Goal: Task Accomplishment & Management: Complete application form

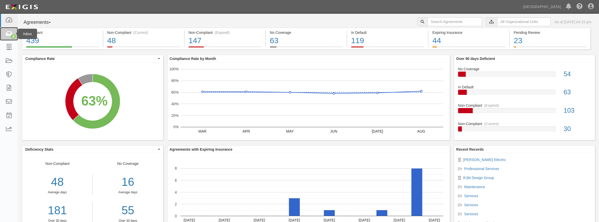
click at [13, 35] on div "3" at bounding box center [13, 36] width 5 height 5
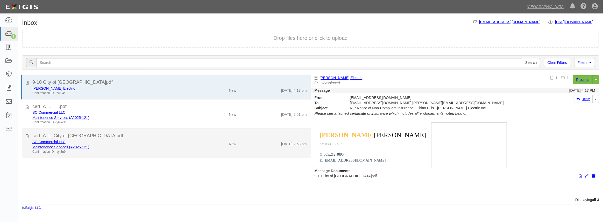
click at [123, 149] on div "Maintenence Services (A2025-121)" at bounding box center [110, 147] width 157 height 5
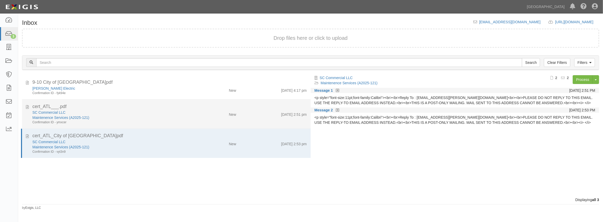
click at [136, 111] on div "SC Commercial LLC" at bounding box center [110, 112] width 157 height 5
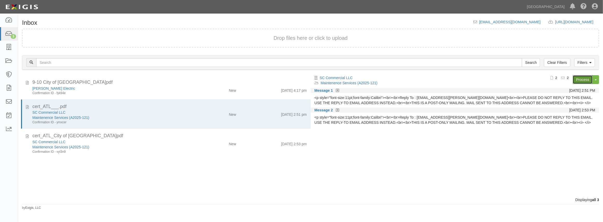
click at [580, 78] on link "Process" at bounding box center [582, 79] width 20 height 9
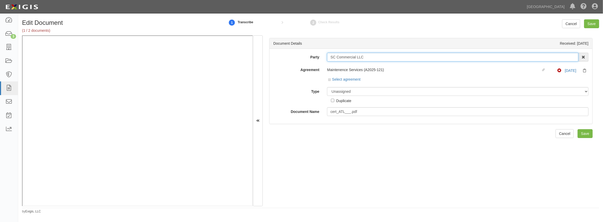
drag, startPoint x: 370, startPoint y: 55, endPoint x: 276, endPoint y: 54, distance: 94.0
click at [276, 54] on div "Party SC Commercial LLC 4LEAF, Inc. Abba Termite & Pest Control Abound Food Car…" at bounding box center [430, 57] width 323 height 9
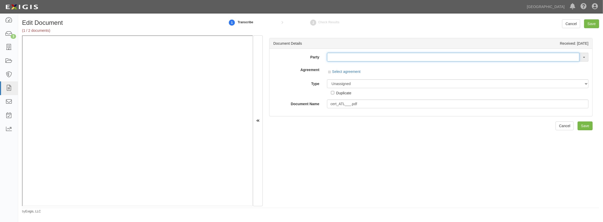
click at [331, 53] on input "text" at bounding box center [453, 57] width 252 height 9
paste input "SC Commercial LLC"
type input "SC Commercial LLC"
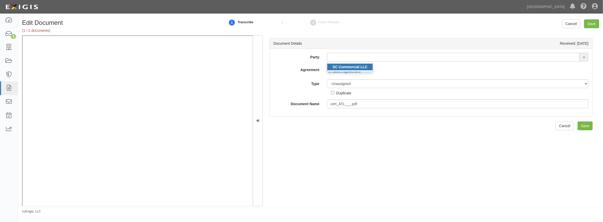
click at [334, 65] on strong "SC Commercial LLC" at bounding box center [349, 67] width 35 height 4
type input "SC Commercial LLC"
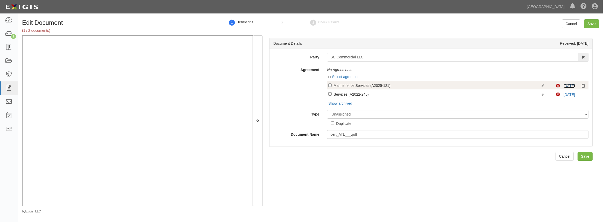
click at [563, 86] on link "9/1/24" at bounding box center [568, 86] width 11 height 4
click at [565, 85] on link "9/1/24" at bounding box center [568, 86] width 11 height 4
click at [329, 85] on input "Linked agreement Maintenence Services (A2025-121) Linked agreement" at bounding box center [329, 85] width 3 height 3
checkbox input "true"
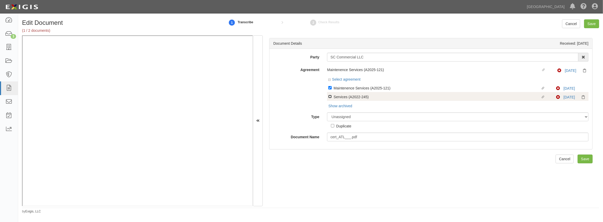
click at [329, 97] on input "Linked agreement Services (A2022-245) Linked agreement" at bounding box center [329, 96] width 3 height 3
checkbox input "true"
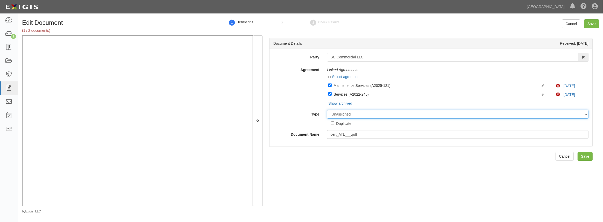
click at [342, 119] on select "Unassigned Binder Cancellation Notice Certificate Contract Endorsement Insuranc…" at bounding box center [457, 114] width 261 height 9
select select "CertificateDetail"
click at [327, 110] on select "Unassigned Binder Cancellation Notice Certificate Contract Endorsement Insuranc…" at bounding box center [457, 114] width 261 height 9
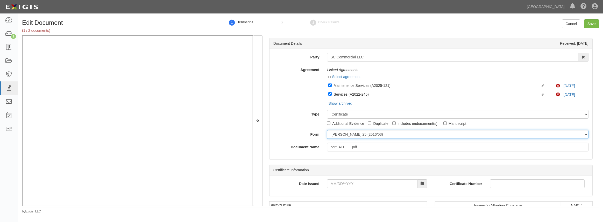
click at [340, 136] on select "ACORD 25 (2016/03) ACORD 101 ACORD 855 NY (2014/05) General" at bounding box center [457, 134] width 261 height 9
select select "GeneralFormDetail"
click at [327, 130] on select "ACORD 25 (2016/03) ACORD 101 ACORD 855 NY (2014/05) General" at bounding box center [457, 134] width 261 height 9
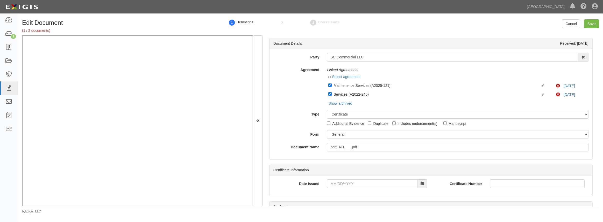
click at [337, 177] on div "Date Issued Certificate Number" at bounding box center [430, 186] width 323 height 20
click at [336, 186] on input "Date Issued" at bounding box center [372, 184] width 90 height 9
click at [362, 135] on td "11" at bounding box center [363, 135] width 8 height 8
type input "09/11/2025"
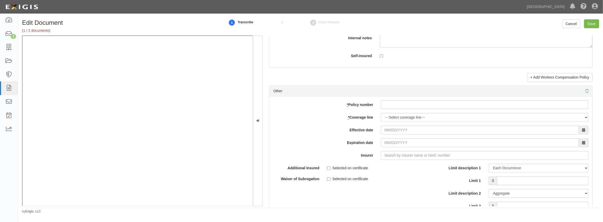
scroll to position [1436, 0]
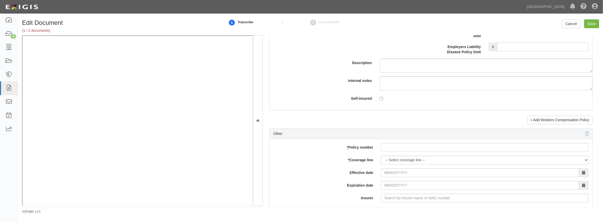
click at [402, 165] on div "add update renew This new policy will be added This new policy will update exis…" at bounding box center [430, 224] width 323 height 170
click at [403, 159] on select "-- Select coverage line -- Asbestos Abatement Auto Physical Damage Boiler & Mac…" at bounding box center [484, 160] width 207 height 9
select select "41"
click at [381, 165] on select "-- Select coverage line -- Asbestos Abatement Auto Physical Damage Boiler & Mac…" at bounding box center [484, 160] width 207 height 9
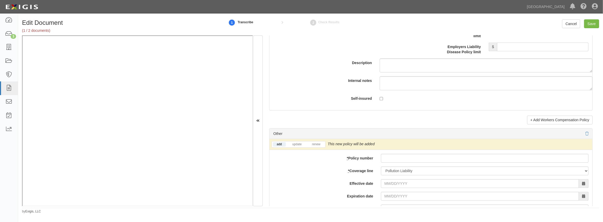
click at [294, 142] on li "update" at bounding box center [296, 145] width 19 height 6
click at [293, 142] on link "update" at bounding box center [296, 144] width 17 height 4
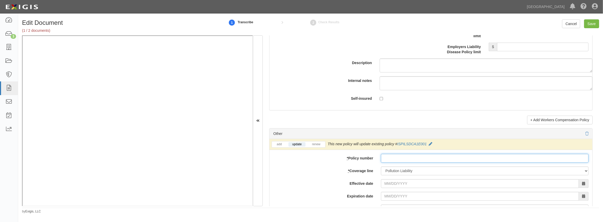
click at [410, 155] on input "* Policy number" at bounding box center [484, 158] width 207 height 9
paste input "SC Commercial LLC"
type input "SC Commercial LLC"
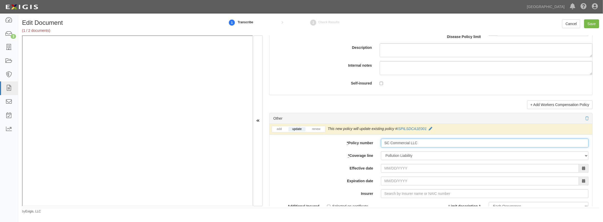
scroll to position [1460, 0]
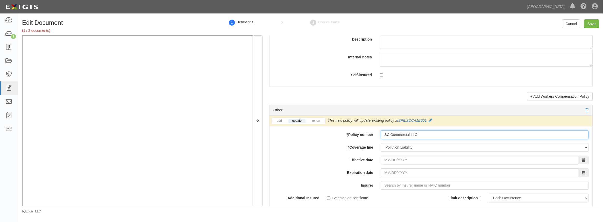
drag, startPoint x: 425, startPoint y: 133, endPoint x: 298, endPoint y: 133, distance: 127.2
click at [298, 134] on div "* Policy number SC Commercial LLC" at bounding box center [430, 135] width 323 height 9
click at [384, 135] on input "* Policy number" at bounding box center [484, 135] width 207 height 9
paste input "ISPILSDCA1E001"
type input "ISPILSDCA1E001"
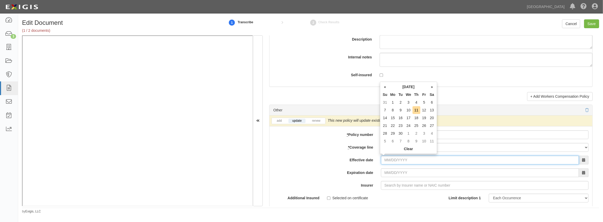
click at [385, 160] on input "Effective date" at bounding box center [480, 160] width 198 height 9
type input "09/01/2025"
click at [393, 104] on td "1" at bounding box center [393, 103] width 8 height 8
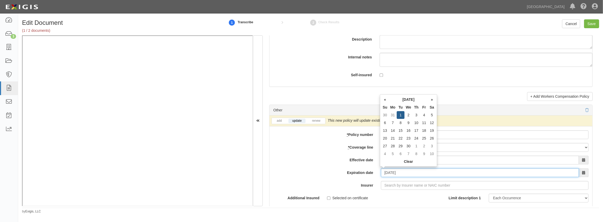
drag, startPoint x: 402, startPoint y: 171, endPoint x: 399, endPoint y: 172, distance: 3.5
click at [399, 172] on input "09/01/2026" at bounding box center [480, 173] width 198 height 9
type input "09/01/2028"
click at [312, 194] on label "Additional Insured" at bounding box center [296, 197] width 54 height 7
click at [327, 197] on input "Selected on certificate" at bounding box center [328, 198] width 3 height 3
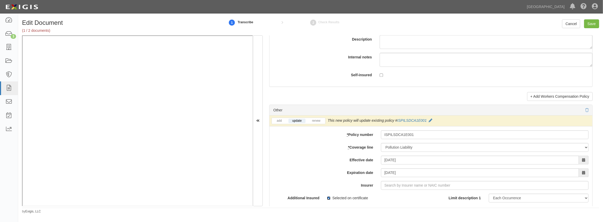
click at [329, 197] on input "Selected on certificate" at bounding box center [328, 198] width 3 height 3
checkbox input "false"
click at [406, 187] on input "Insurer" at bounding box center [484, 185] width 207 height 9
type input "21st Century Advantage Insurance Company (25232) NR Rating"
type input "2"
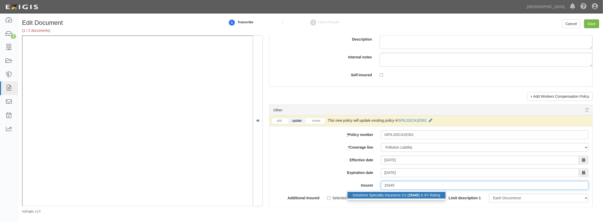
click at [366, 195] on div "Ironshore Specialty Insurance Co ( 25445 ) A XV Rating" at bounding box center [396, 195] width 98 height 7
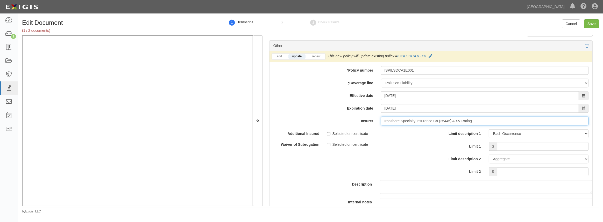
scroll to position [1554, 0]
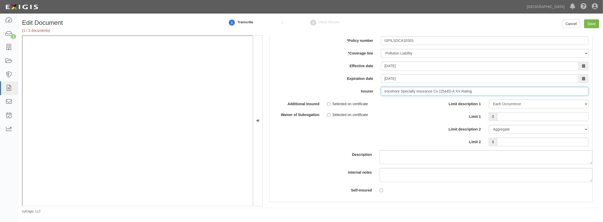
type input "Ironshore Specialty Insurance Co (25445) A XV Rating"
click at [534, 114] on input "Limit 1" at bounding box center [542, 116] width 91 height 9
type input "25,000,000"
click at [522, 144] on input "Limit 2" at bounding box center [542, 142] width 91 height 9
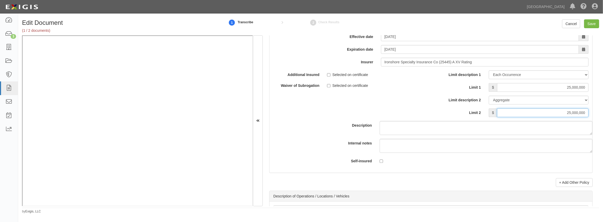
scroll to position [1531, 0]
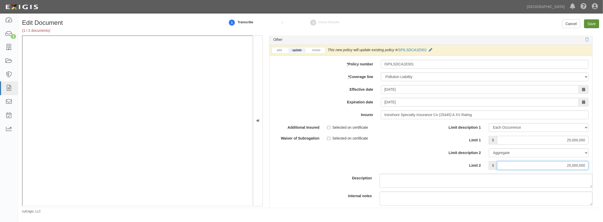
type input "25,000,000"
click at [591, 24] on input "Save" at bounding box center [591, 23] width 15 height 9
type input "25000000"
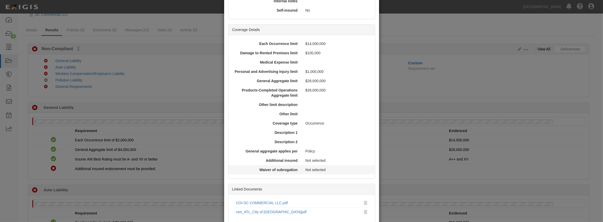
scroll to position [152, 0]
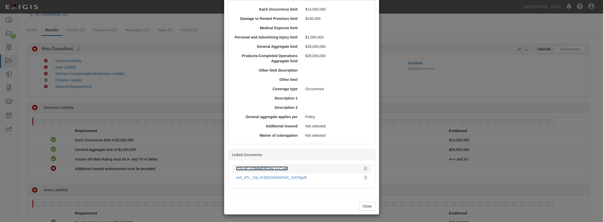
click at [255, 167] on link "COI-SC COMMERCIAL LLC.pdf" at bounding box center [262, 169] width 52 height 4
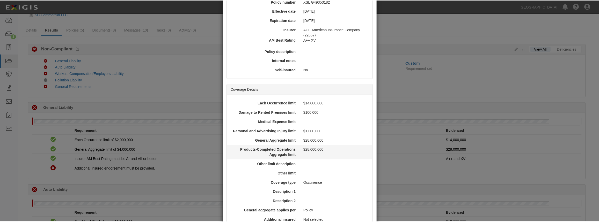
scroll to position [0, 0]
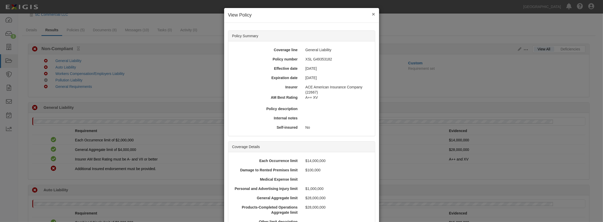
click at [372, 15] on button "×" at bounding box center [373, 13] width 3 height 5
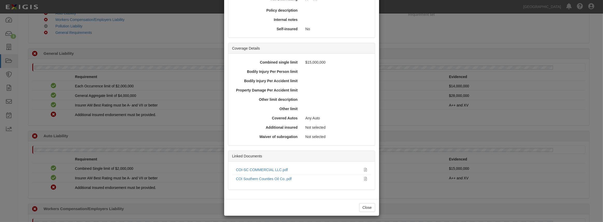
scroll to position [100, 0]
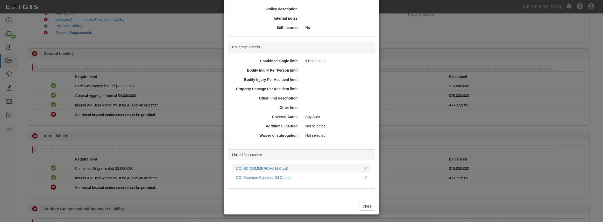
click at [261, 171] on div "COI-SC COMMERCIAL LLC.pdf" at bounding box center [298, 168] width 124 height 5
click at [261, 169] on link "COI-SC COMMERCIAL LLC.pdf" at bounding box center [262, 169] width 52 height 4
click at [259, 180] on div "COI Southern Counties Oil Co..pdf" at bounding box center [298, 177] width 124 height 5
click at [260, 177] on link "COI Southern Counties Oil Co..pdf" at bounding box center [264, 178] width 56 height 4
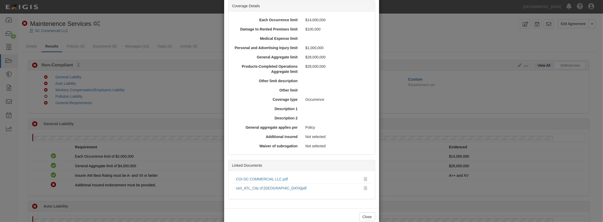
scroll to position [152, 0]
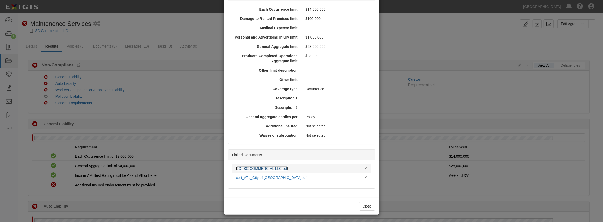
click at [259, 168] on link "COI-SC COMMERCIAL LLC.pdf" at bounding box center [262, 169] width 52 height 4
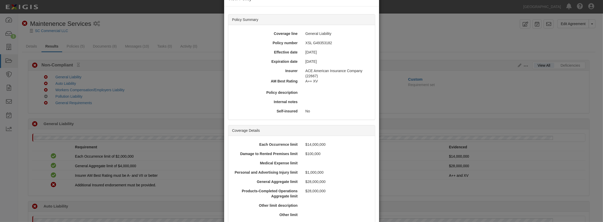
scroll to position [0, 0]
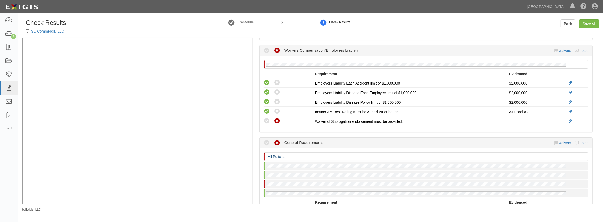
scroll to position [377, 0]
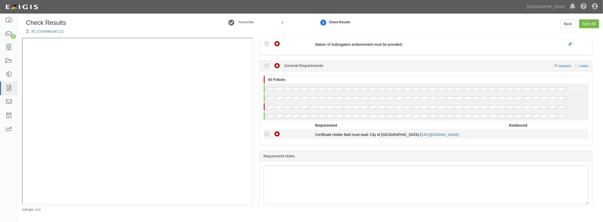
click at [267, 131] on icon at bounding box center [266, 134] width 6 height 6
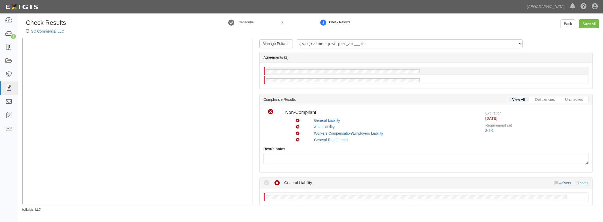
scroll to position [0, 0]
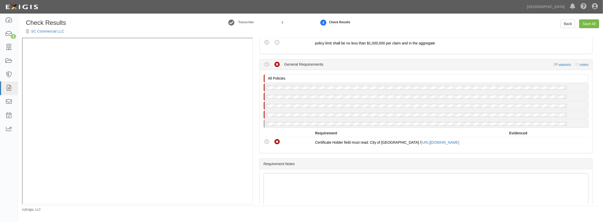
scroll to position [447, 0]
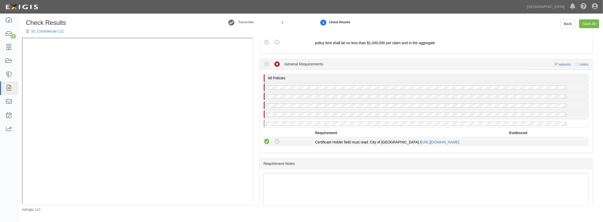
click at [268, 141] on icon at bounding box center [266, 142] width 6 height 6
radio input "true"
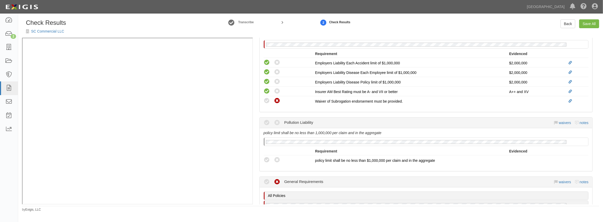
scroll to position [353, 0]
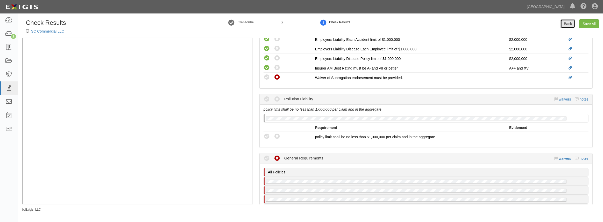
click at [562, 23] on link "Back" at bounding box center [567, 23] width 15 height 9
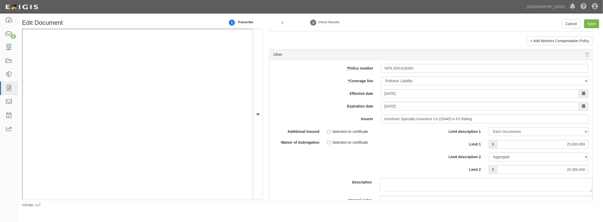
scroll to position [1483, 0]
drag, startPoint x: 555, startPoint y: 145, endPoint x: 602, endPoint y: 140, distance: 47.9
click at [602, 140] on div "Edit Document 1 Transcribe 2 Check Results Cancel Save Document Details Receive…" at bounding box center [310, 113] width 585 height 188
drag, startPoint x: 557, startPoint y: 167, endPoint x: 602, endPoint y: 165, distance: 45.6
click at [602, 165] on div "Edit Document 1 Transcribe 2 Check Results Cancel Save Document Details Receive…" at bounding box center [310, 113] width 585 height 188
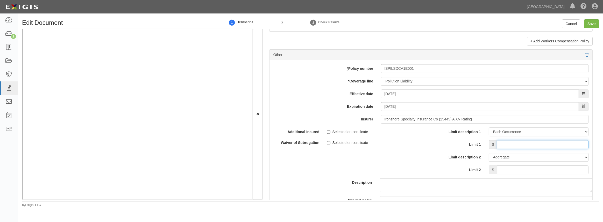
click at [562, 144] on input "Limit 1" at bounding box center [542, 144] width 91 height 9
type input "25,000,000"
click at [557, 170] on input "Limit 2" at bounding box center [542, 170] width 91 height 9
type input "25,000,000"
click at [399, 148] on div "Additional Insured Selected on certificate Waiver of Subrogation Selected on ce…" at bounding box center [349, 139] width 161 height 22
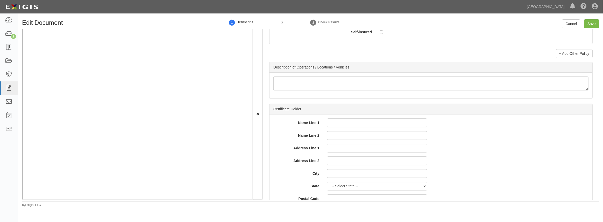
scroll to position [1696, 0]
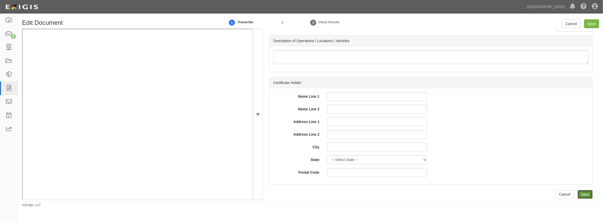
click at [580, 193] on input "Save" at bounding box center [584, 194] width 15 height 9
type input "25000000"
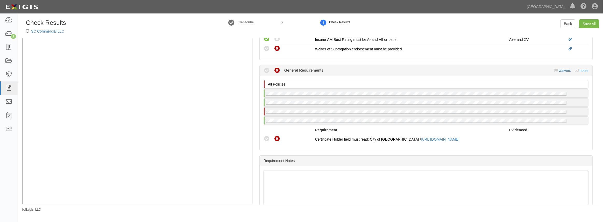
scroll to position [390, 0]
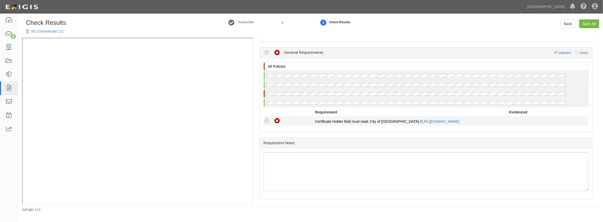
click at [265, 119] on icon at bounding box center [266, 121] width 6 height 6
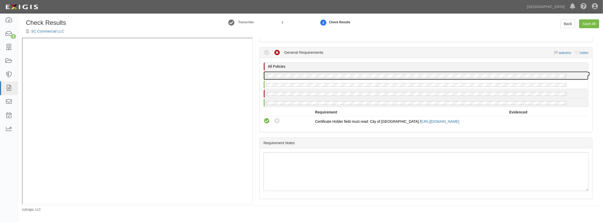
click at [333, 72] on div at bounding box center [426, 76] width 324 height 8
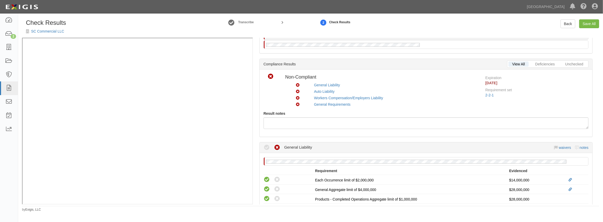
scroll to position [0, 0]
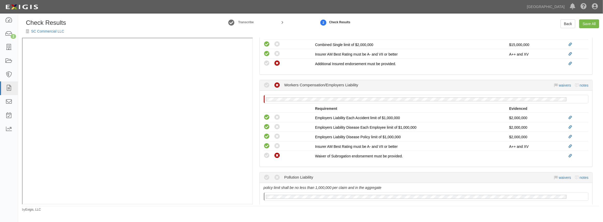
scroll to position [233, 0]
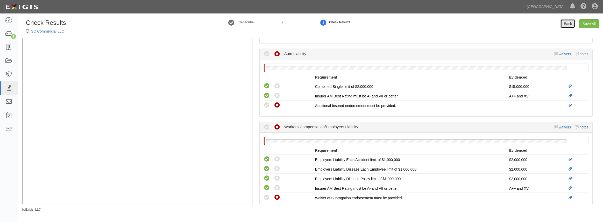
click at [566, 22] on link "Back" at bounding box center [567, 23] width 15 height 9
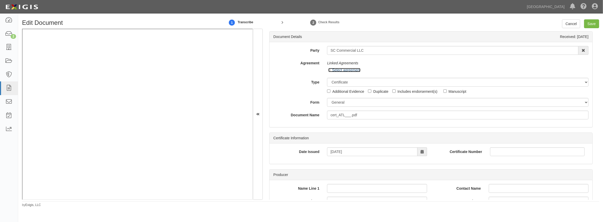
click at [328, 70] on icon at bounding box center [330, 70] width 4 height 3
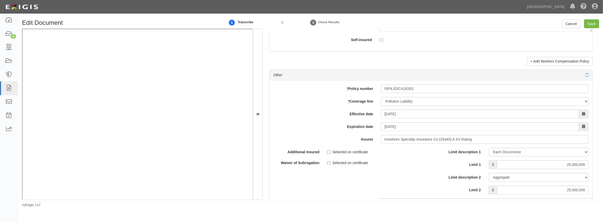
scroll to position [1507, 0]
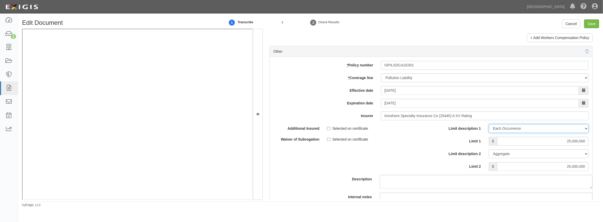
click at [497, 128] on select "Limit Each Occurrence Each Claim Aggregate Deductible Self-Insured Retention Pe…" at bounding box center [538, 128] width 100 height 9
select select "Each Claim"
click at [488, 124] on select "Limit Each Occurrence Each Claim Aggregate Deductible Self-Insured Retention Pe…" at bounding box center [538, 128] width 100 height 9
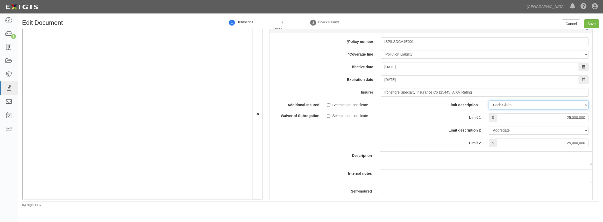
scroll to position [1554, 0]
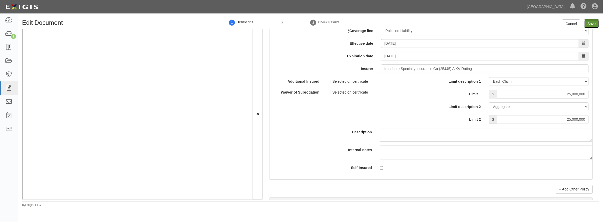
click at [588, 24] on input "Save" at bounding box center [591, 23] width 15 height 9
type input "25000000"
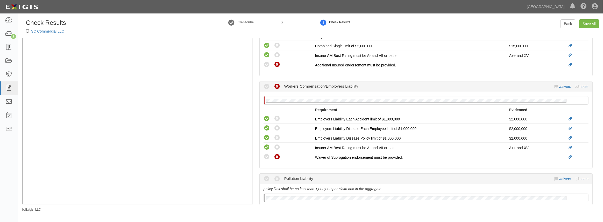
scroll to position [233, 0]
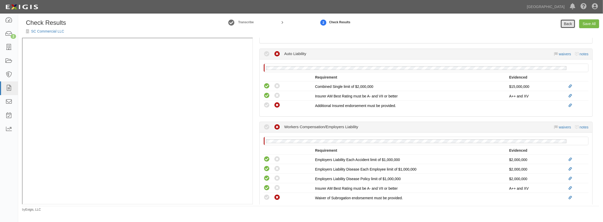
click at [563, 26] on link "Back" at bounding box center [567, 23] width 15 height 9
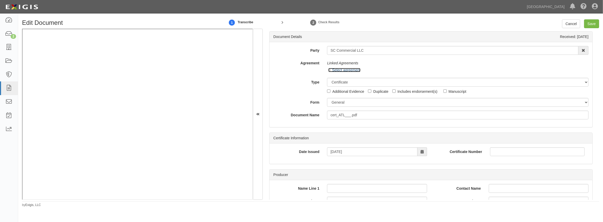
click at [329, 70] on icon at bounding box center [330, 70] width 4 height 3
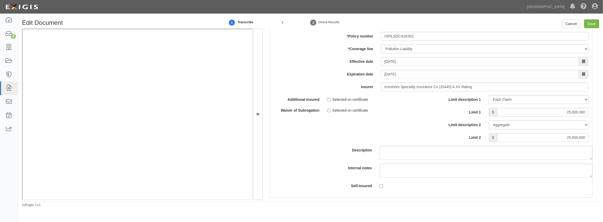
scroll to position [1505, 0]
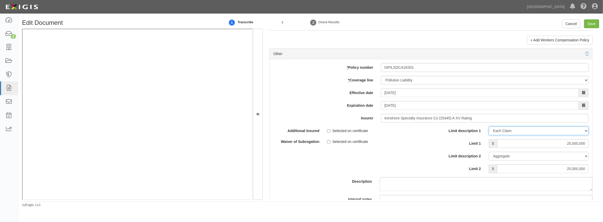
click at [545, 130] on select "Limit Each Occurrence Each Claim Aggregate Deductible Self-Insured Retention Pe…" at bounding box center [538, 131] width 100 height 9
select select "Limit"
click at [488, 127] on select "Limit Each Occurrence Each Claim Aggregate Deductible Self-Insured Retention Pe…" at bounding box center [538, 131] width 100 height 9
click at [403, 155] on div "Description" at bounding box center [430, 159] width 330 height 65
click at [588, 23] on input "Save" at bounding box center [591, 23] width 15 height 9
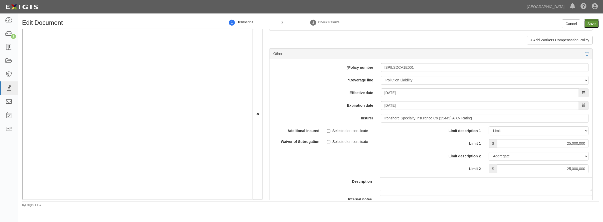
type input "25000000"
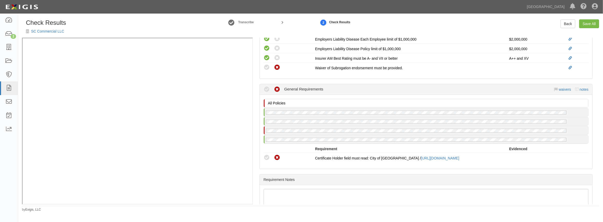
scroll to position [390, 0]
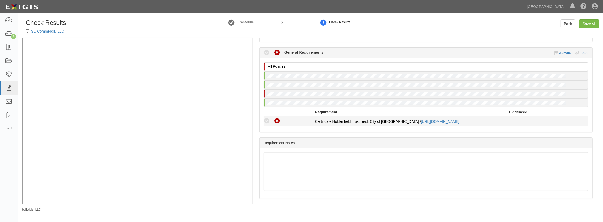
click at [265, 119] on icon at bounding box center [266, 121] width 6 height 6
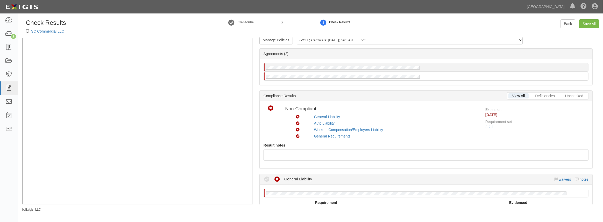
scroll to position [0, 0]
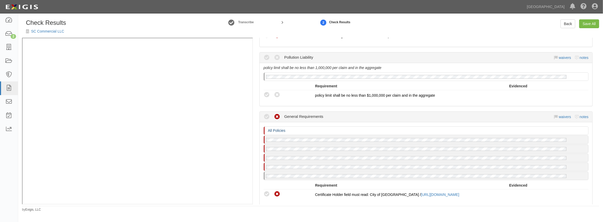
scroll to position [424, 0]
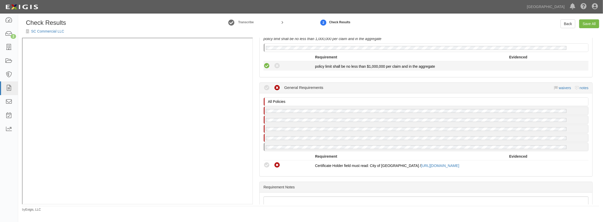
click at [264, 64] on icon at bounding box center [266, 66] width 6 height 6
radio input "true"
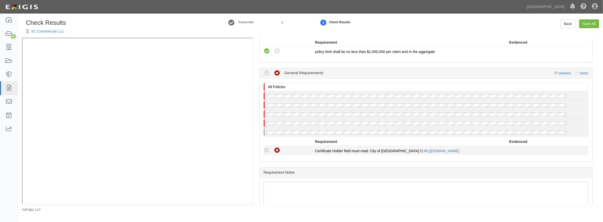
scroll to position [447, 0]
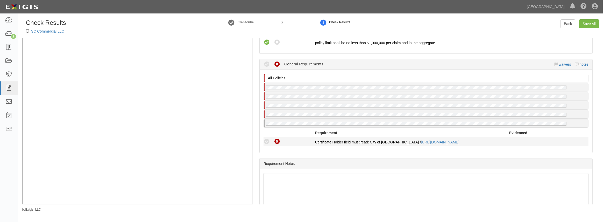
click at [265, 139] on icon at bounding box center [266, 142] width 6 height 6
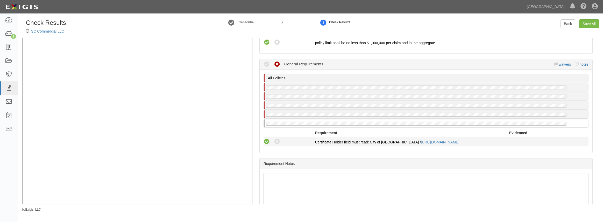
click at [267, 139] on icon at bounding box center [266, 142] width 6 height 6
radio input "true"
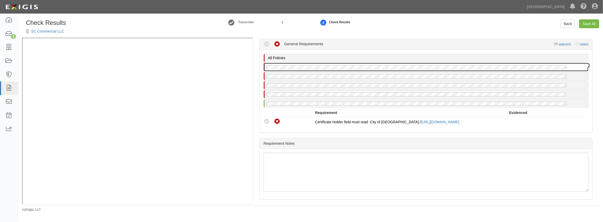
scroll to position [455, 0]
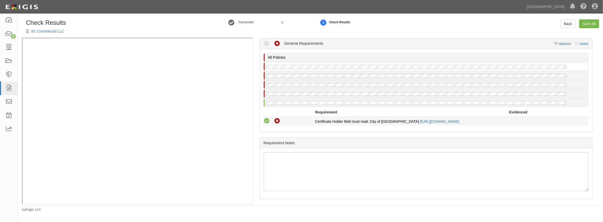
click at [265, 121] on icon at bounding box center [266, 121] width 6 height 6
radio input "true"
click at [264, 119] on icon at bounding box center [266, 121] width 6 height 6
radio input "true"
drag, startPoint x: 268, startPoint y: 117, endPoint x: 266, endPoint y: 119, distance: 3.0
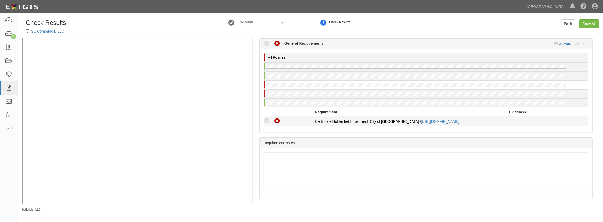
click at [267, 118] on icon at bounding box center [266, 121] width 6 height 6
click at [269, 118] on icon at bounding box center [266, 121] width 6 height 6
radio input "true"
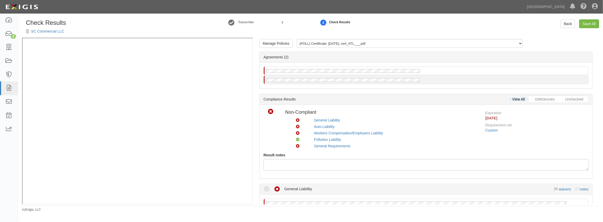
scroll to position [0, 0]
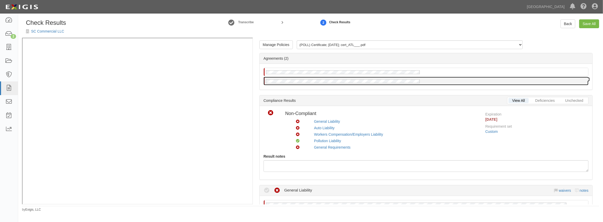
click at [351, 84] on div at bounding box center [426, 81] width 324 height 8
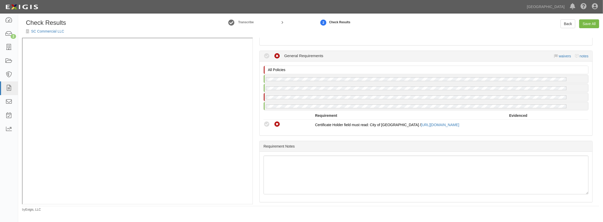
scroll to position [390, 0]
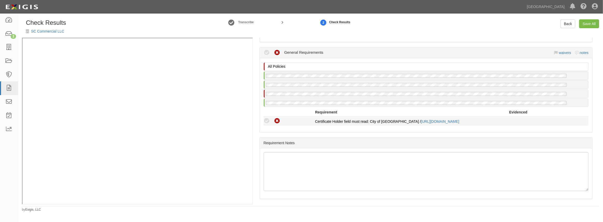
click at [266, 119] on icon at bounding box center [266, 121] width 6 height 6
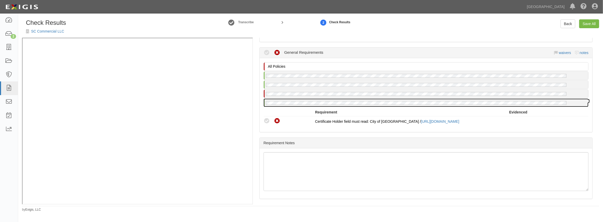
click at [353, 104] on div at bounding box center [426, 103] width 324 height 8
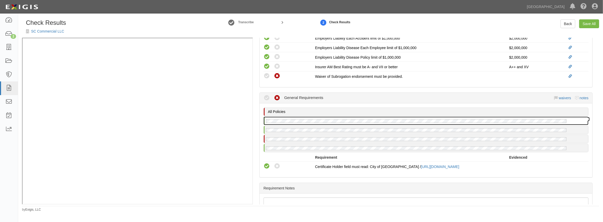
scroll to position [343, 0]
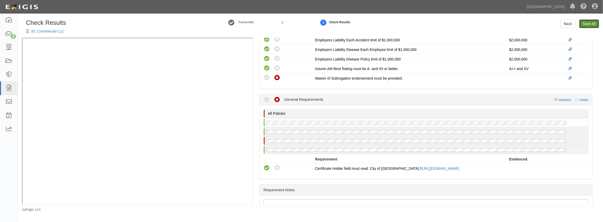
click at [587, 24] on link "Save All" at bounding box center [589, 23] width 20 height 9
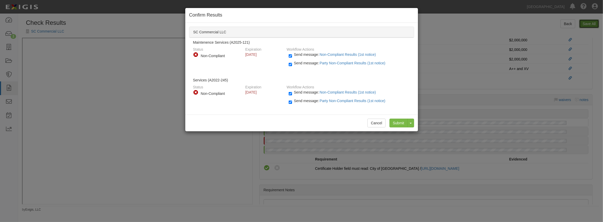
radio input "false"
radio input "true"
click at [392, 124] on input "Submit" at bounding box center [398, 123] width 18 height 9
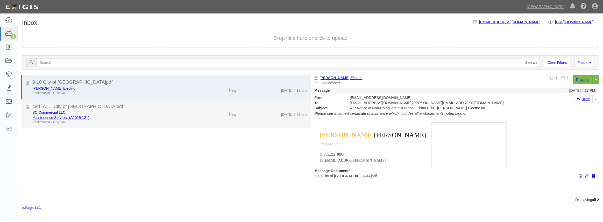
click at [126, 119] on div "Maintenence Services (A2025-121)" at bounding box center [110, 117] width 157 height 5
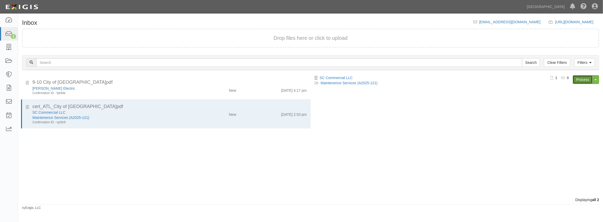
click at [576, 79] on link "Process" at bounding box center [582, 79] width 20 height 9
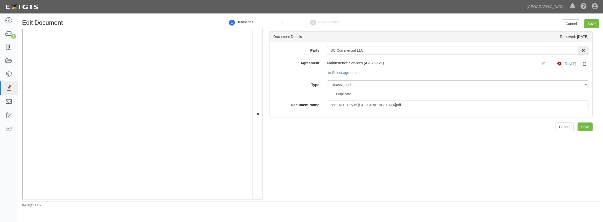
click at [337, 70] on div "Select agreement" at bounding box center [344, 72] width 32 height 5
click at [335, 73] on link "Select agreement" at bounding box center [344, 73] width 32 height 4
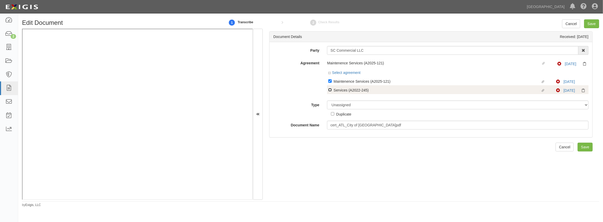
click at [328, 90] on input "Linked agreement Services (A2022-245) Linked agreement" at bounding box center [329, 89] width 3 height 3
checkbox input "true"
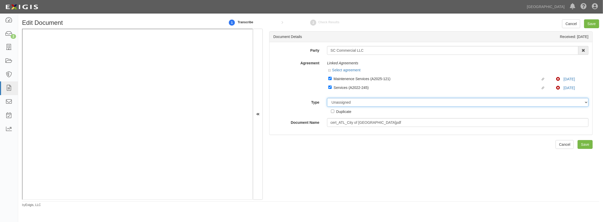
click at [342, 102] on select "Unassigned Binder Cancellation Notice Certificate Contract Endorsement Insuranc…" at bounding box center [457, 102] width 261 height 9
select select "CertificateDetail"
click at [327, 98] on select "Unassigned Binder Cancellation Notice Certificate Contract Endorsement Insuranc…" at bounding box center [457, 102] width 261 height 9
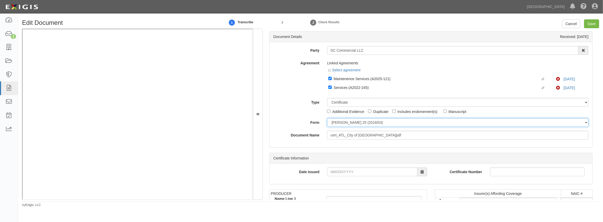
click at [335, 120] on select "[PERSON_NAME] 25 (2016/03) [PERSON_NAME] 101 [PERSON_NAME] 855 NY (2014/05) Gen…" at bounding box center [457, 122] width 261 height 9
select select "GeneralFormDetail"
click at [327, 119] on select "[PERSON_NAME] 25 (2016/03) [PERSON_NAME] 101 [PERSON_NAME] 855 NY (2014/05) Gen…" at bounding box center [457, 122] width 261 height 9
click at [344, 175] on input "Date Issued" at bounding box center [372, 172] width 90 height 9
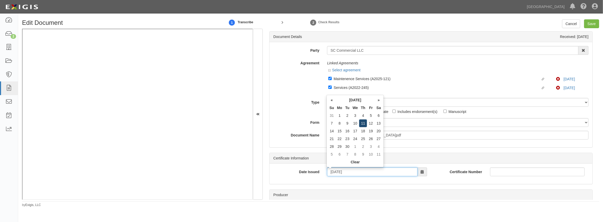
type input "[DATE]"
click at [363, 123] on td "11" at bounding box center [363, 124] width 8 height 8
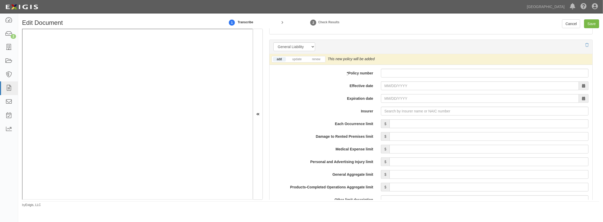
scroll to position [377, 0]
click at [289, 61] on link "update" at bounding box center [296, 59] width 17 height 4
click at [401, 72] on input "* Policy number" at bounding box center [484, 72] width 207 height 9
paste input "XSL G49353182"
type input "XSL G49353182"
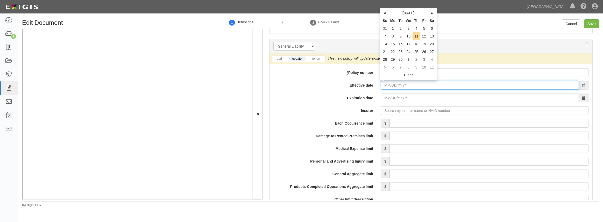
click at [411, 82] on input "Effective date" at bounding box center [480, 85] width 198 height 9
type input "09/01/2025"
type input "09/01/2026"
click at [395, 30] on td "1" at bounding box center [393, 29] width 8 height 8
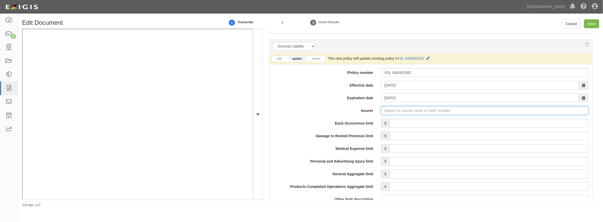
click at [395, 111] on input "Insurer" at bounding box center [484, 110] width 207 height 9
type input "21st Century Advantage Insurance Company (25232) NR Rating"
type input "2"
click at [389, 124] on div "ACE American Insurance Company ( 22667 ) A++ XV Rating" at bounding box center [400, 121] width 106 height 10
click at [390, 119] on div "ACE American Insurance Company ( 22667 ) A++ XV Rating" at bounding box center [400, 120] width 106 height 7
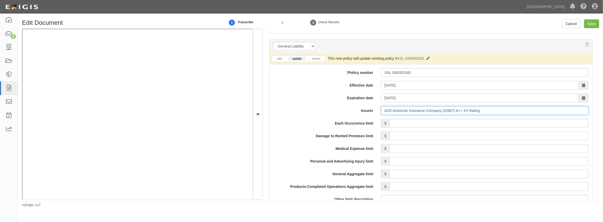
type input "ACE American Insurance Company (22667) A++ XV Rating"
click at [398, 123] on input "Each Occurrence limit" at bounding box center [488, 123] width 199 height 9
type input "14,000,000"
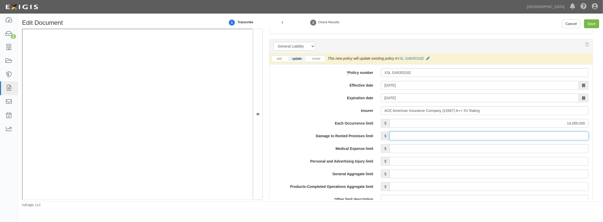
click at [397, 135] on input "Damage to Rented Premises limit" at bounding box center [488, 136] width 199 height 9
type input "100,000"
click at [435, 149] on input "Medical Expense limit" at bounding box center [488, 149] width 199 height 9
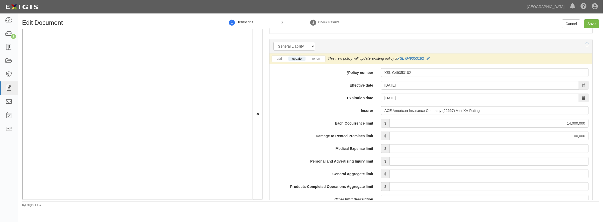
click at [303, 135] on label "Damage to Rented Premises limit" at bounding box center [322, 135] width 107 height 7
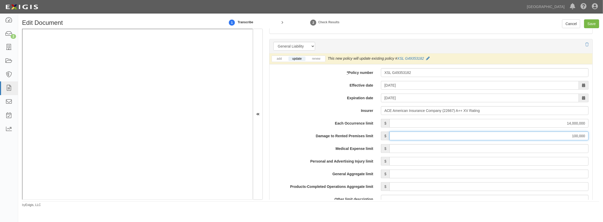
click at [389, 135] on input "100,000" at bounding box center [488, 136] width 199 height 9
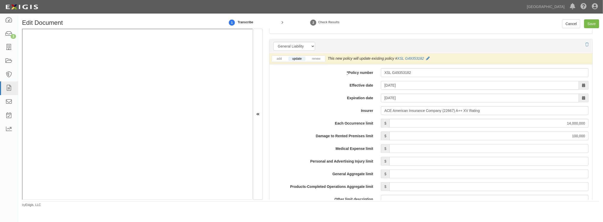
click at [279, 163] on label "Personal and Advertising Injury limit" at bounding box center [322, 160] width 107 height 7
click at [389, 163] on input "Personal and Advertising Injury limit" at bounding box center [488, 161] width 199 height 9
click at [436, 159] on input "Personal and Advertising Injury limit" at bounding box center [488, 161] width 199 height 9
type input "1,000,000"
click at [422, 178] on input "General Aggregate limit" at bounding box center [488, 174] width 199 height 9
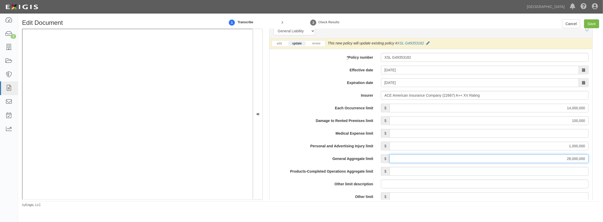
scroll to position [400, 0]
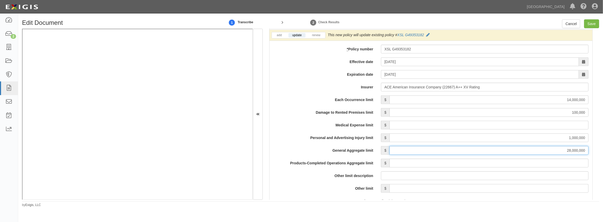
type input "28,000,000"
click at [423, 167] on input "Products-Completed Operations Aggregate limit" at bounding box center [488, 163] width 199 height 9
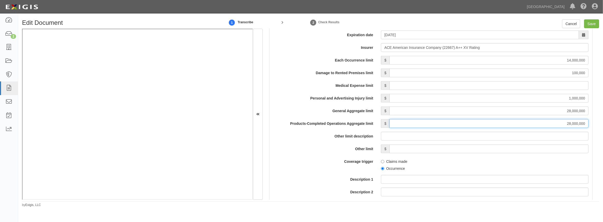
scroll to position [447, 0]
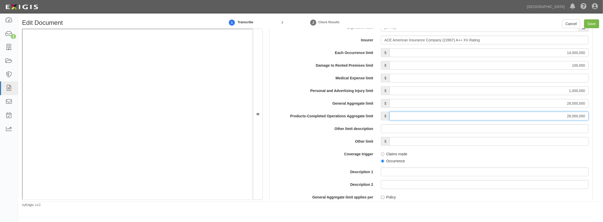
type input "28,000,000"
click at [381, 160] on input "Occurrence" at bounding box center [382, 161] width 3 height 3
radio input "true"
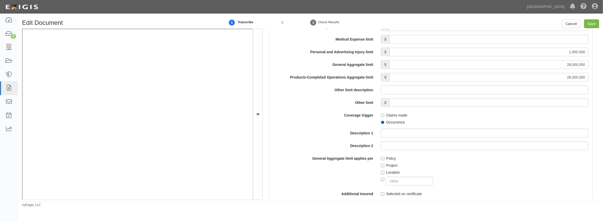
scroll to position [494, 0]
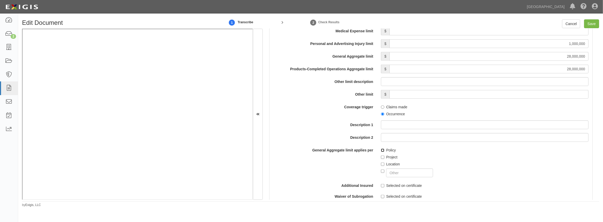
click at [382, 151] on input "Policy" at bounding box center [382, 150] width 3 height 3
checkbox input "true"
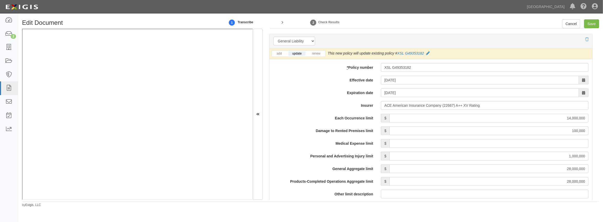
scroll to position [353, 0]
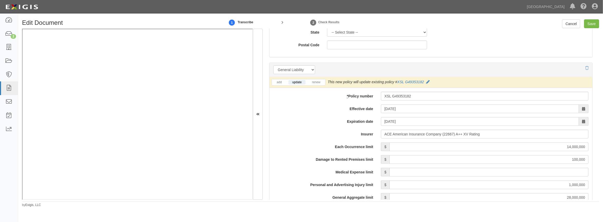
click at [306, 134] on label "Insurer" at bounding box center [322, 133] width 107 height 7
click at [381, 134] on input "ACE American Insurance Company (22667) A++ XV Rating" at bounding box center [484, 134] width 207 height 9
click at [306, 135] on label "Insurer" at bounding box center [322, 133] width 107 height 7
click at [381, 135] on input "ACE American Insurance Company (22667) A++ XV Rating" at bounding box center [484, 134] width 207 height 9
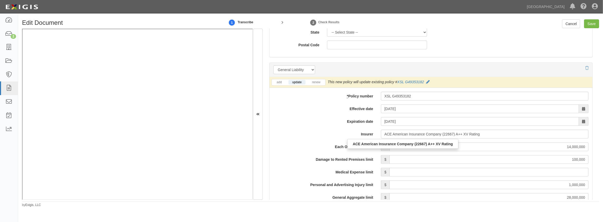
click at [311, 109] on label "Effective date" at bounding box center [322, 108] width 107 height 7
click at [381, 109] on input "09/01/2025" at bounding box center [480, 109] width 198 height 9
click at [314, 109] on label "Effective date" at bounding box center [322, 108] width 107 height 7
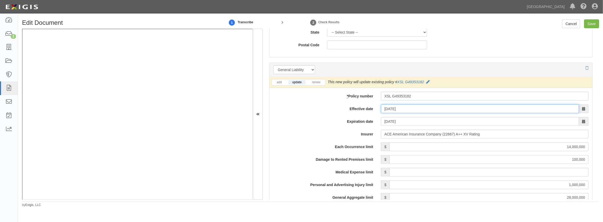
click at [381, 109] on input "09/01/2025" at bounding box center [480, 109] width 198 height 9
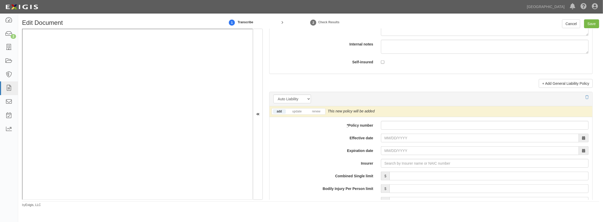
scroll to position [683, 0]
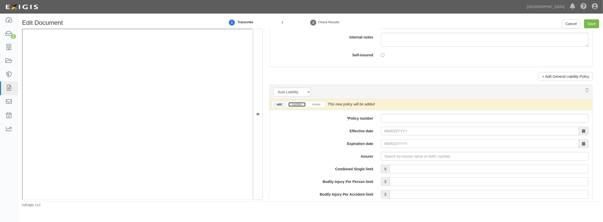
click at [300, 104] on link "update" at bounding box center [296, 105] width 17 height 4
click at [399, 121] on input "* Policy number" at bounding box center [484, 118] width 207 height 9
paste input "G27893442 011"
type input "G27893442 011"
click at [309, 143] on label "Expiration date" at bounding box center [322, 143] width 107 height 7
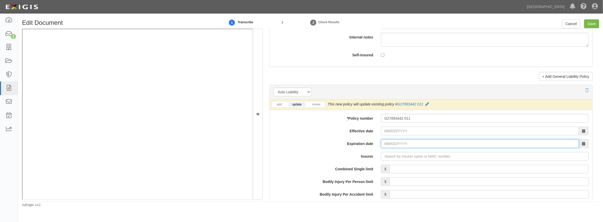
click at [381, 143] on input "Expiration date" at bounding box center [480, 144] width 198 height 9
click at [448, 130] on input "Effective date" at bounding box center [480, 131] width 198 height 9
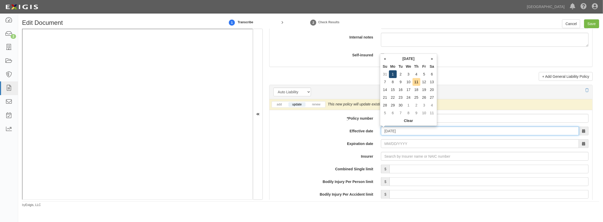
type input "09/01/2025"
type input "09/01/2026"
click at [393, 73] on td "1" at bounding box center [393, 74] width 8 height 8
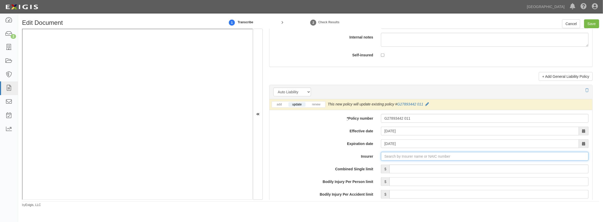
click at [396, 157] on input "Insurer" at bounding box center [484, 156] width 207 height 9
type input "21st Century Advantage Insurance Company (25232) NR Rating"
type input "2"
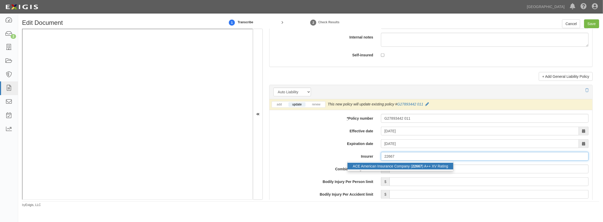
click at [383, 163] on div "ACE American Insurance Company ( 22667 ) A++ XV Rating" at bounding box center [400, 166] width 106 height 7
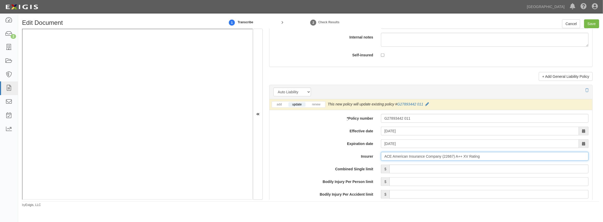
type input "ACE American Insurance Company (22667) A++ XV Rating"
click at [389, 169] on input "Combined Single limit" at bounding box center [488, 169] width 199 height 9
type input "15,000,000"
click at [310, 185] on div "Bodily Injury Per Person limit $" at bounding box center [430, 182] width 323 height 9
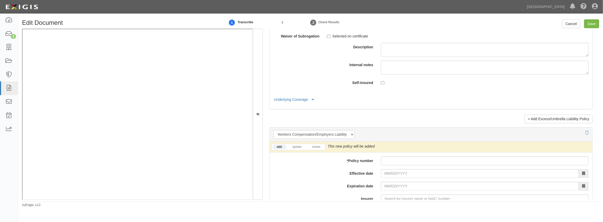
scroll to position [1271, 0]
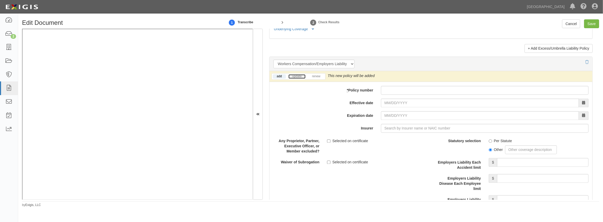
click at [295, 77] on link "update" at bounding box center [296, 76] width 17 height 4
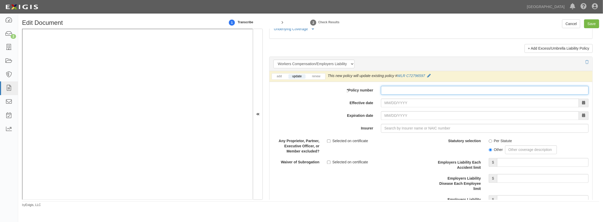
click at [439, 88] on input "* Policy number" at bounding box center [484, 90] width 207 height 9
paste input "WLR C72796597"
type input "WLR C72796597"
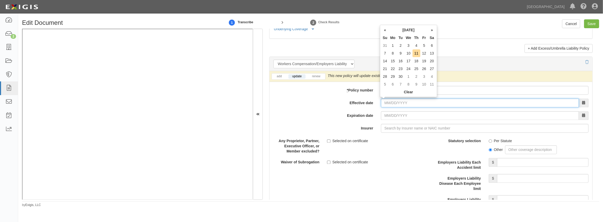
click at [431, 103] on input "Effective date" at bounding box center [480, 103] width 198 height 9
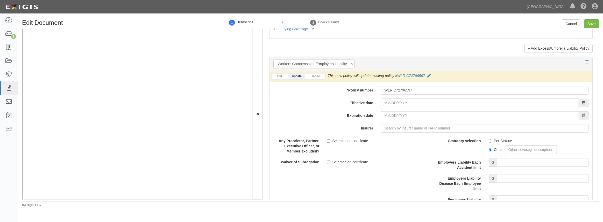
click at [316, 124] on label "Insurer" at bounding box center [322, 127] width 107 height 7
click at [381, 124] on input "Insurer" at bounding box center [484, 128] width 207 height 9
click at [386, 104] on input "Effective date" at bounding box center [480, 103] width 198 height 9
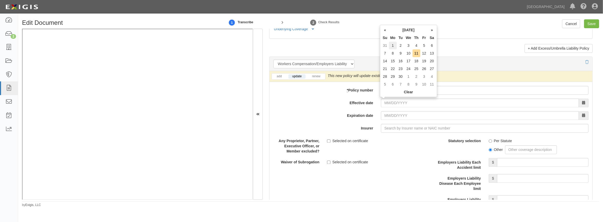
click at [394, 45] on td "1" at bounding box center [393, 46] width 8 height 8
type input "09/01/2025"
type input "09/01/2026"
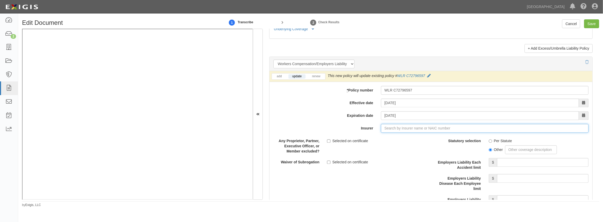
click at [407, 125] on input "Insurer" at bounding box center [484, 128] width 207 height 9
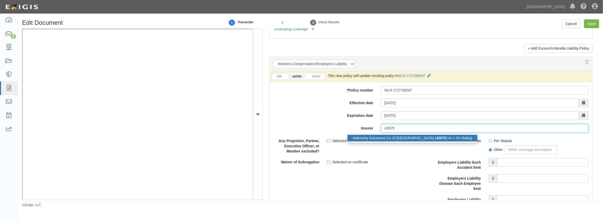
click at [408, 138] on div "Indemnity Insurance Co of North America ( 43575 ) A++ XV Rating" at bounding box center [412, 138] width 130 height 7
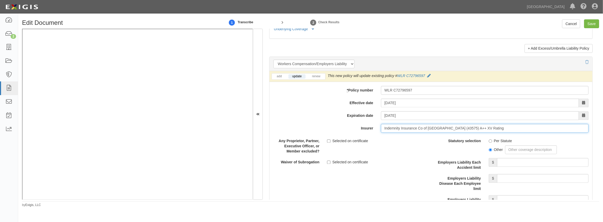
type input "Indemnity Insurance Co of North America (43575) A++ XV Rating"
click at [488, 140] on input "Per Statute" at bounding box center [489, 141] width 3 height 3
radio input "true"
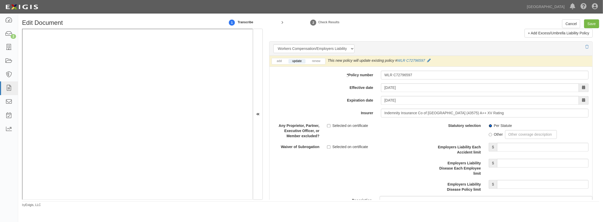
scroll to position [1295, 0]
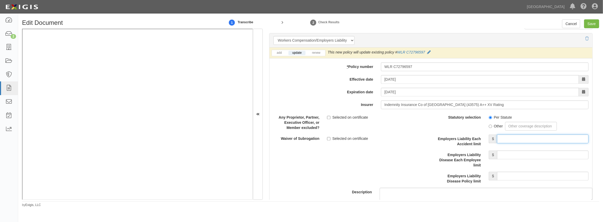
drag, startPoint x: 502, startPoint y: 141, endPoint x: 506, endPoint y: 141, distance: 3.9
click at [502, 141] on input "Employers Liability Each Accident limit" at bounding box center [542, 139] width 91 height 9
type input "2,000,000"
click at [524, 155] on input "Employers Liability Disease Each Employee limit" at bounding box center [542, 155] width 91 height 9
type input "2,000,000"
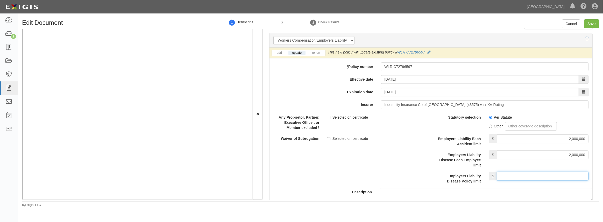
click at [523, 172] on input "Employers Liability Disease Policy limit" at bounding box center [542, 176] width 91 height 9
type input "2,000,000"
click at [408, 158] on div "Description" at bounding box center [430, 157] width 330 height 89
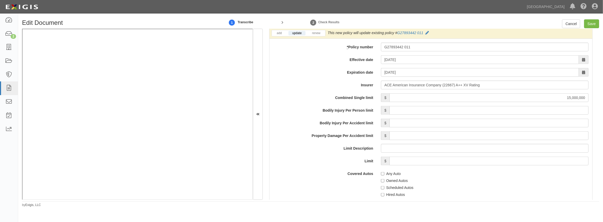
scroll to position [777, 0]
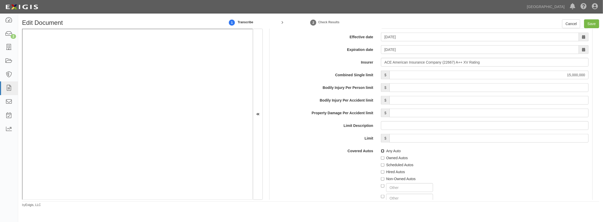
click at [381, 151] on input "Any Auto" at bounding box center [382, 151] width 3 height 3
checkbox input "true"
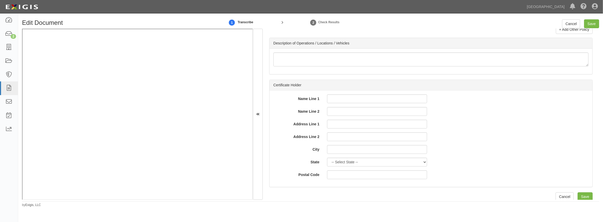
scroll to position [1716, 0]
click at [577, 191] on input "Save" at bounding box center [584, 194] width 15 height 9
type input "14000000"
type input "100000"
type input "1000000"
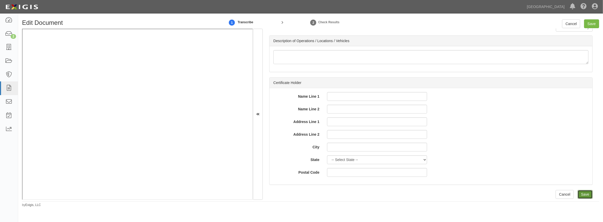
type input "28000000"
type input "15000000"
type input "2000000"
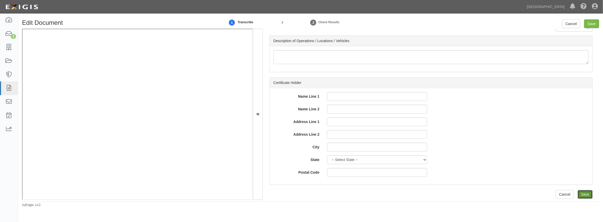
type input "2000000"
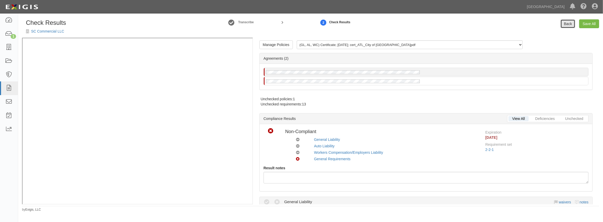
click at [572, 22] on link "Back" at bounding box center [567, 23] width 15 height 9
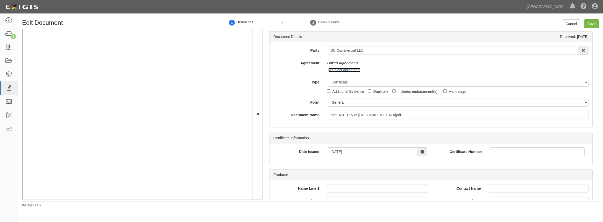
click at [330, 68] on link "Select agreement" at bounding box center [344, 70] width 32 height 4
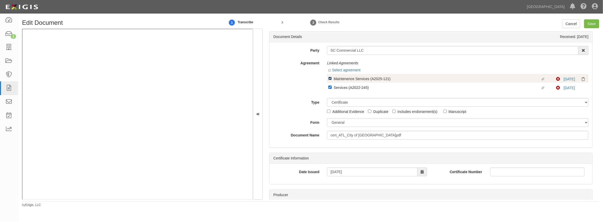
click at [329, 77] on input "Linked agreement Maintenence Services (A2025-121) Linked agreement" at bounding box center [329, 78] width 3 height 3
checkbox input "false"
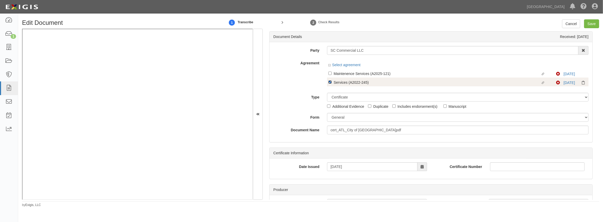
click at [329, 82] on input "Linked agreement Services (A2022-245) Linked agreement" at bounding box center [329, 82] width 3 height 3
checkbox input "false"
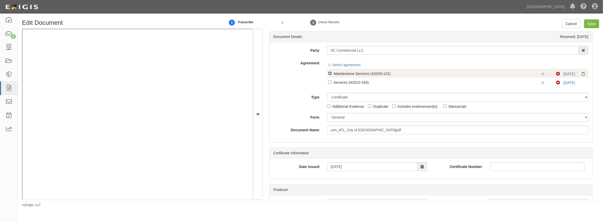
click at [330, 74] on input "Linked agreement Maintenence Services (A2025-121) Linked agreement" at bounding box center [329, 73] width 3 height 3
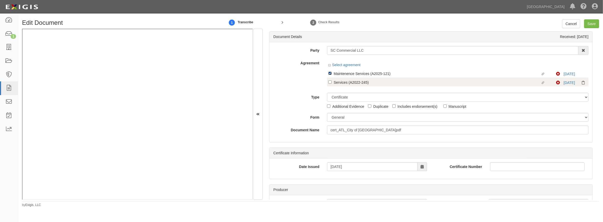
click at [329, 75] on input "Linked agreement Maintenence Services (A2025-121) Linked agreement" at bounding box center [329, 73] width 3 height 3
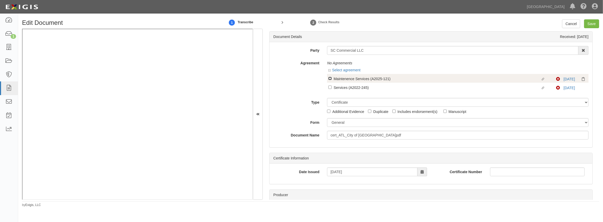
click at [329, 79] on input "Linked agreement Maintenence Services (A2025-121) Linked agreement" at bounding box center [329, 78] width 3 height 3
checkbox input "true"
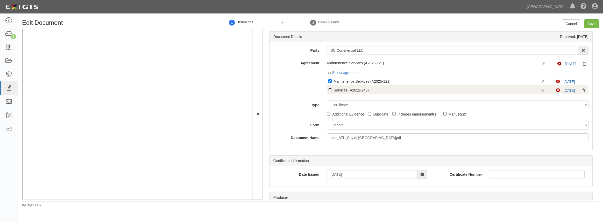
click at [329, 91] on input "Linked agreement Services (A2022-245) Linked agreement" at bounding box center [329, 89] width 3 height 3
checkbox input "true"
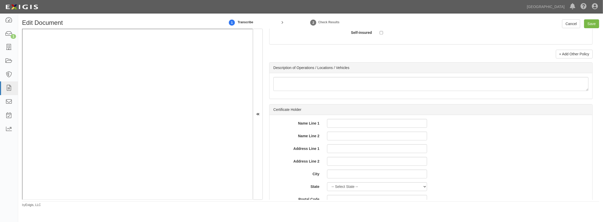
scroll to position [1684, 0]
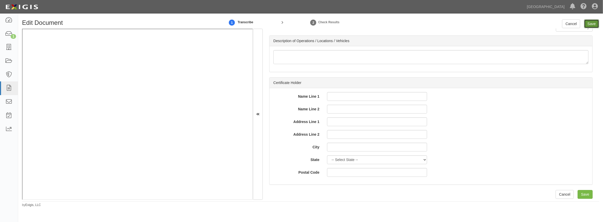
click at [591, 26] on input "Save" at bounding box center [591, 23] width 15 height 9
type input "14000000"
type input "100000"
type input "1000000"
type input "28000000"
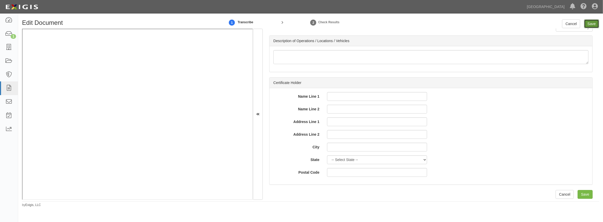
type input "28000000"
type input "15000000"
type input "2000000"
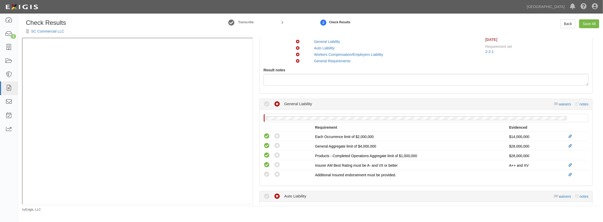
scroll to position [141, 0]
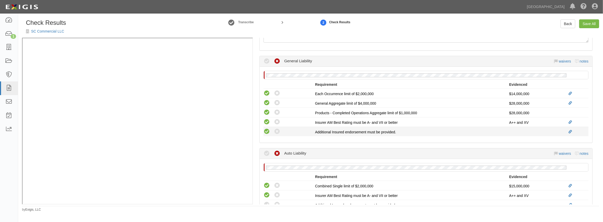
click at [266, 130] on icon at bounding box center [266, 132] width 6 height 6
radio input "true"
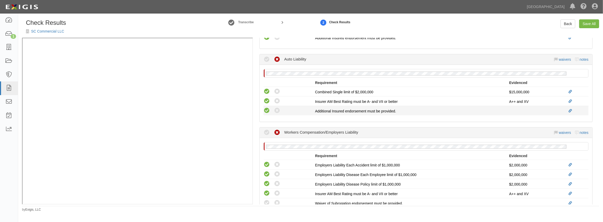
click at [268, 111] on icon at bounding box center [266, 111] width 6 height 6
radio input "true"
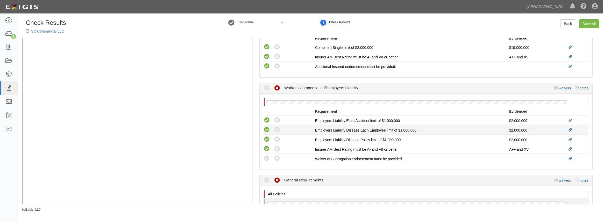
scroll to position [329, 0]
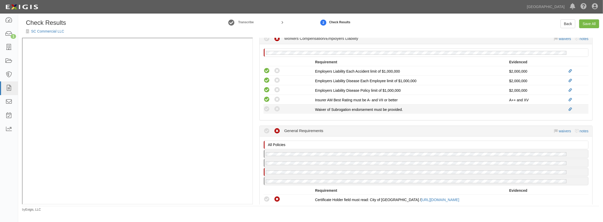
click at [267, 111] on li "Compliant Waived: Non-Compliant Waiver of Subrogation endorsement must be provi…" at bounding box center [425, 109] width 325 height 9
click at [267, 107] on icon at bounding box center [266, 109] width 6 height 6
radio input "true"
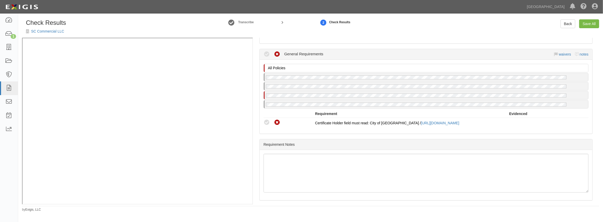
scroll to position [408, 0]
click at [266, 118] on icon at bounding box center [266, 121] width 6 height 6
click at [267, 119] on icon at bounding box center [266, 121] width 6 height 6
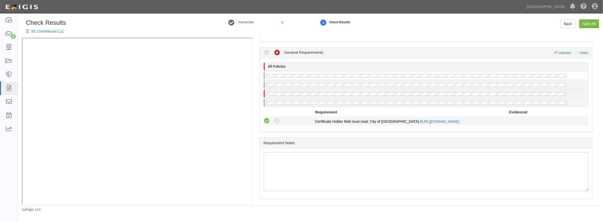
click at [269, 120] on icon at bounding box center [266, 121] width 6 height 6
radio input "true"
click at [267, 119] on icon at bounding box center [266, 121] width 6 height 6
radio input "true"
click at [262, 118] on div "Compliant Waived: Non-Compliant" at bounding box center [287, 121] width 55 height 7
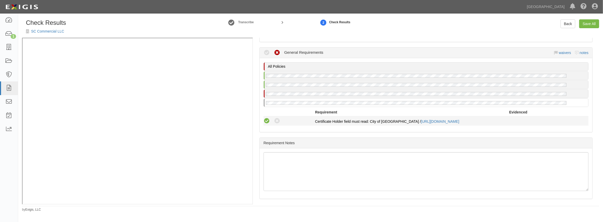
click at [268, 119] on icon at bounding box center [266, 121] width 6 height 6
radio input "true"
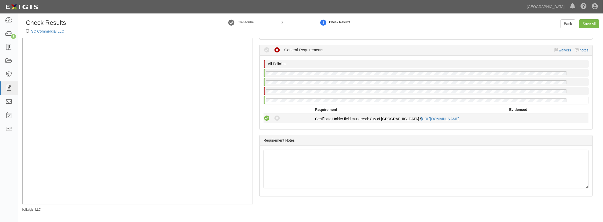
scroll to position [403, 0]
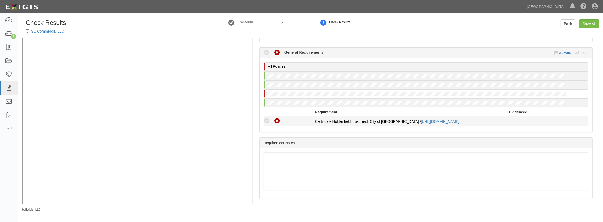
click at [263, 119] on icon at bounding box center [266, 121] width 6 height 6
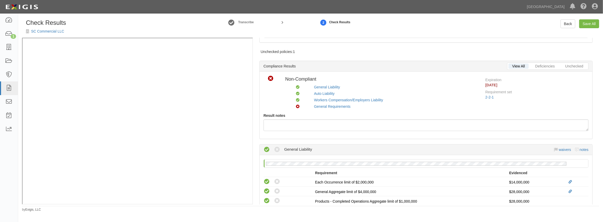
scroll to position [0, 0]
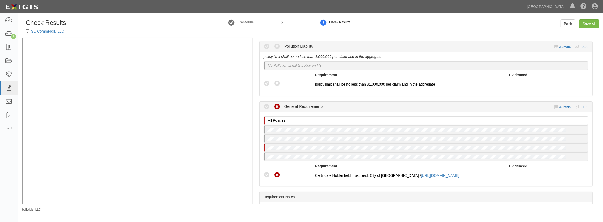
scroll to position [418, 0]
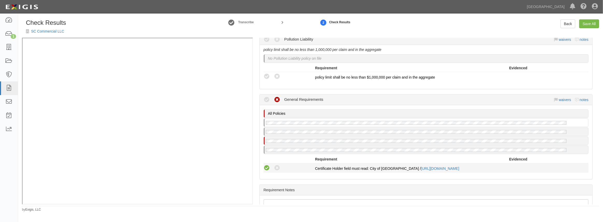
click at [269, 167] on icon at bounding box center [266, 168] width 6 height 6
radio input "true"
click at [265, 165] on icon at bounding box center [266, 168] width 6 height 6
radio input "true"
click at [266, 165] on icon at bounding box center [266, 168] width 6 height 6
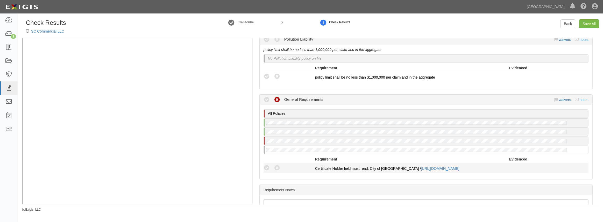
radio input "true"
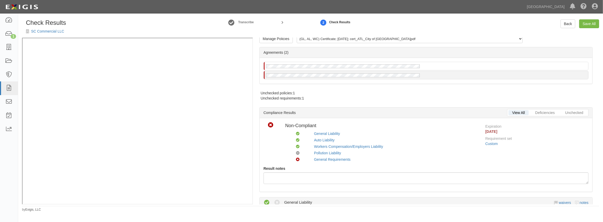
scroll to position [0, 0]
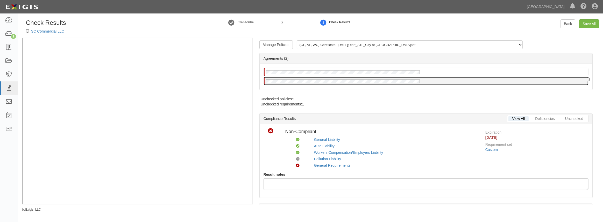
click at [310, 78] on div at bounding box center [426, 81] width 324 height 8
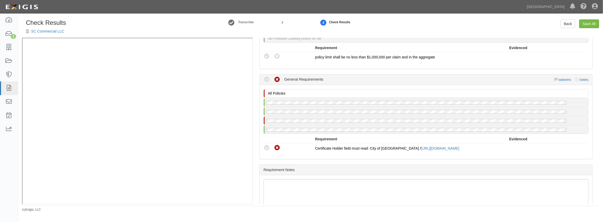
scroll to position [447, 0]
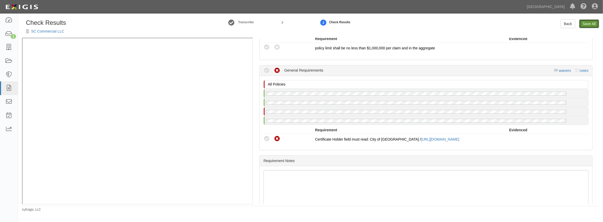
click at [588, 25] on link "Save All" at bounding box center [589, 23] width 20 height 9
radio input "false"
radio input "true"
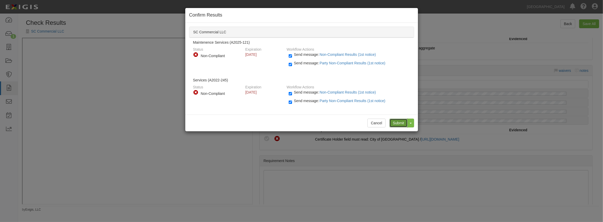
click at [399, 121] on input "Submit" at bounding box center [398, 123] width 18 height 9
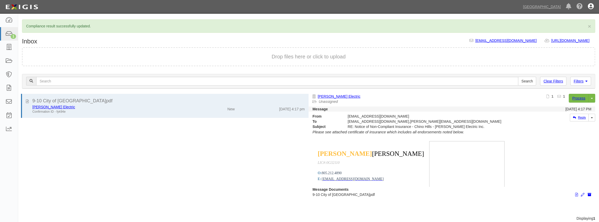
click at [592, 6] on icon at bounding box center [591, 7] width 6 height 6
click at [570, 31] on link "Sign Out" at bounding box center [576, 30] width 41 height 10
